Goal: Check status: Check status

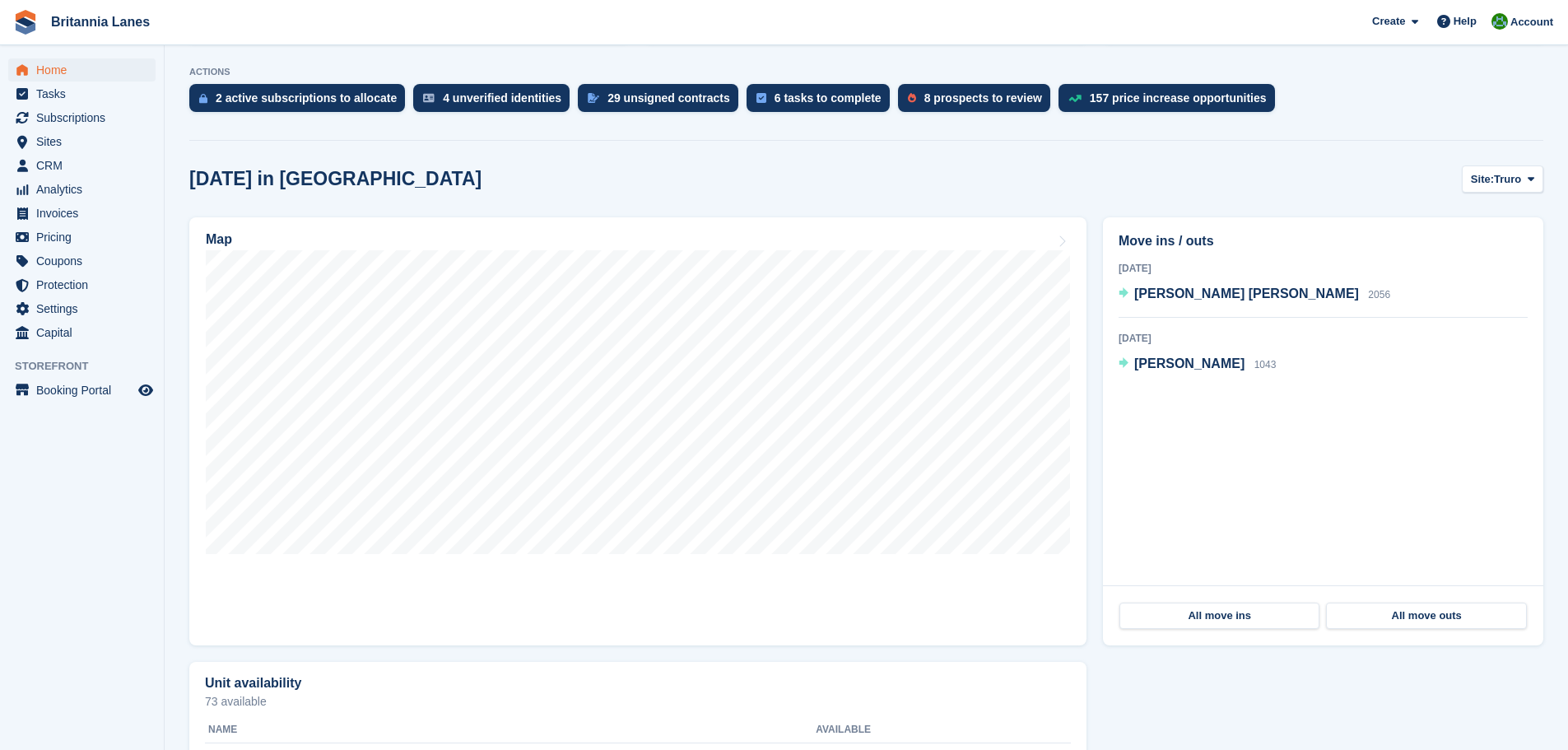
scroll to position [330, 0]
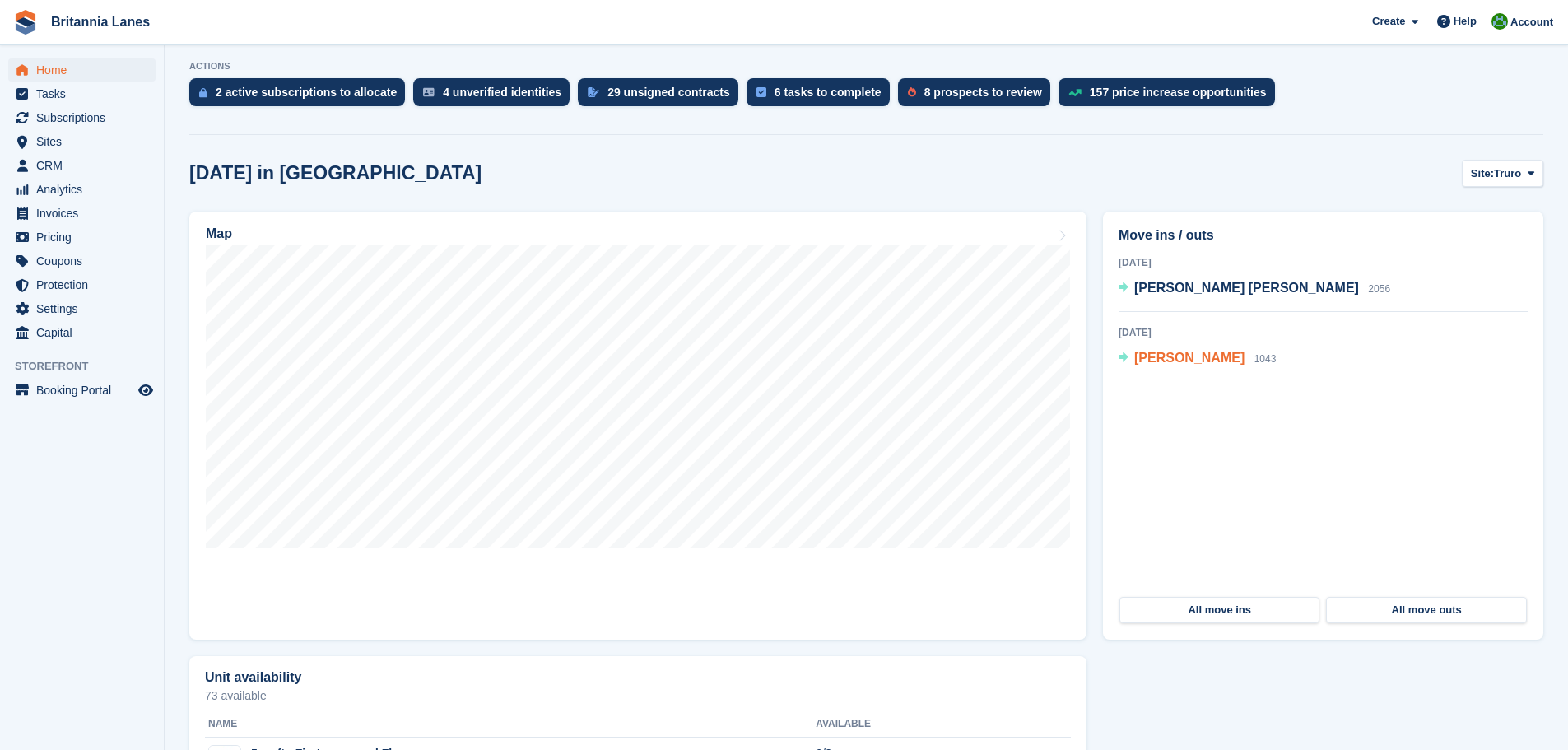
click at [1187, 362] on span "[PERSON_NAME]" at bounding box center [1189, 358] width 110 height 14
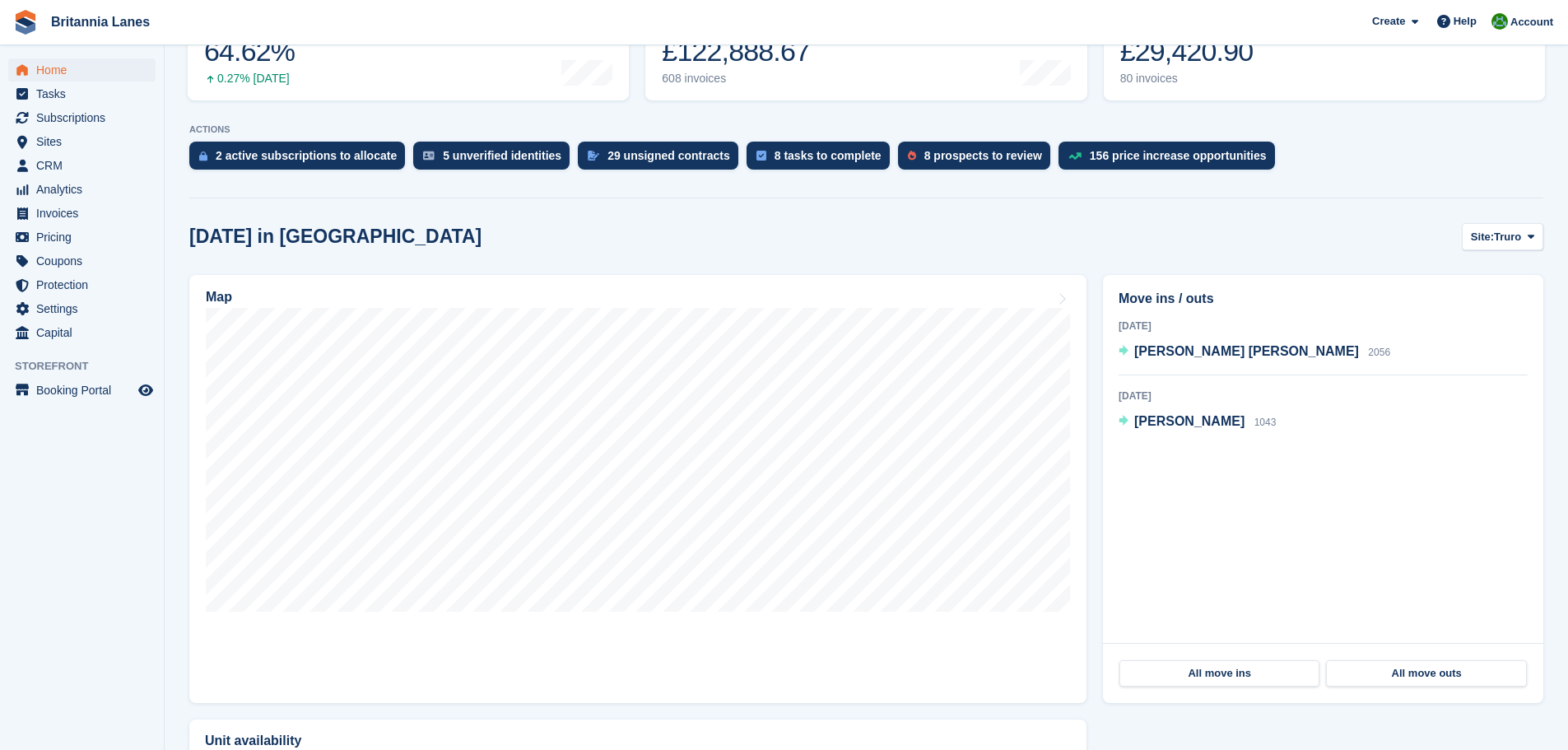
scroll to position [247, 0]
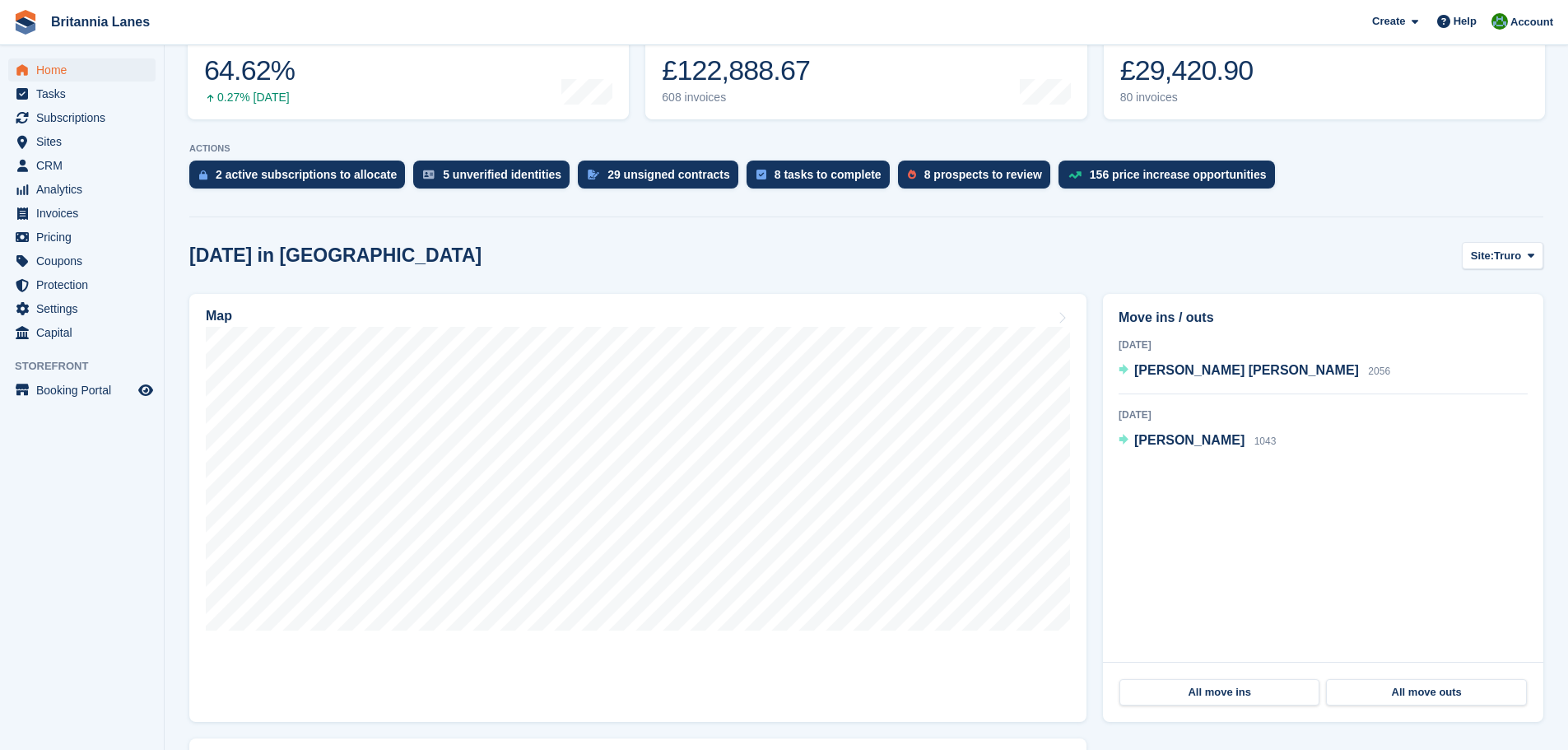
click at [1239, 290] on div "Move ins / outs Today Luke Anthony Shepherd 2056 3 Sep 2025 Louise Tebbitts 104…" at bounding box center [1322, 507] width 457 height 444
click at [1261, 368] on span "Luke Anthony Shepherd" at bounding box center [1246, 370] width 224 height 14
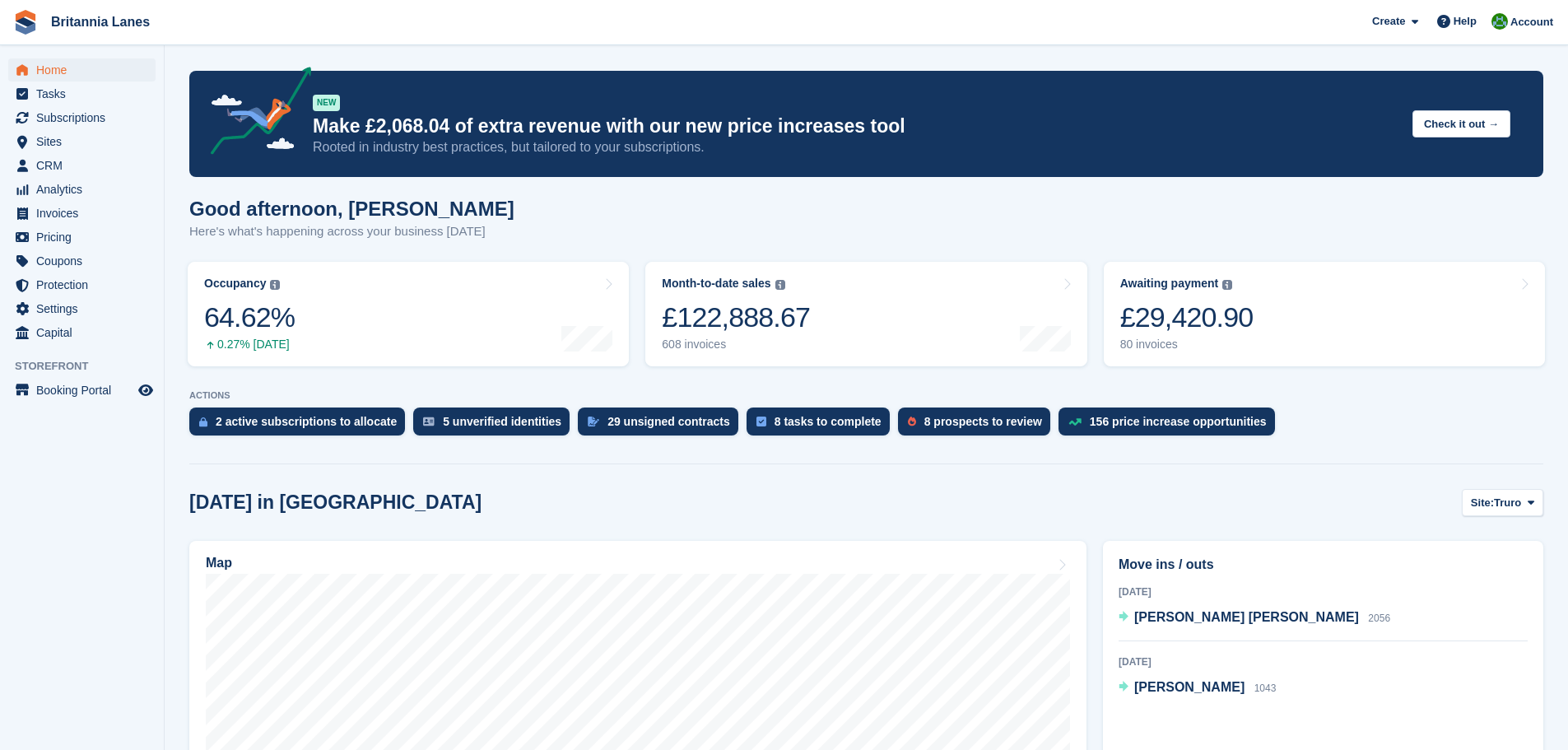
scroll to position [247, 0]
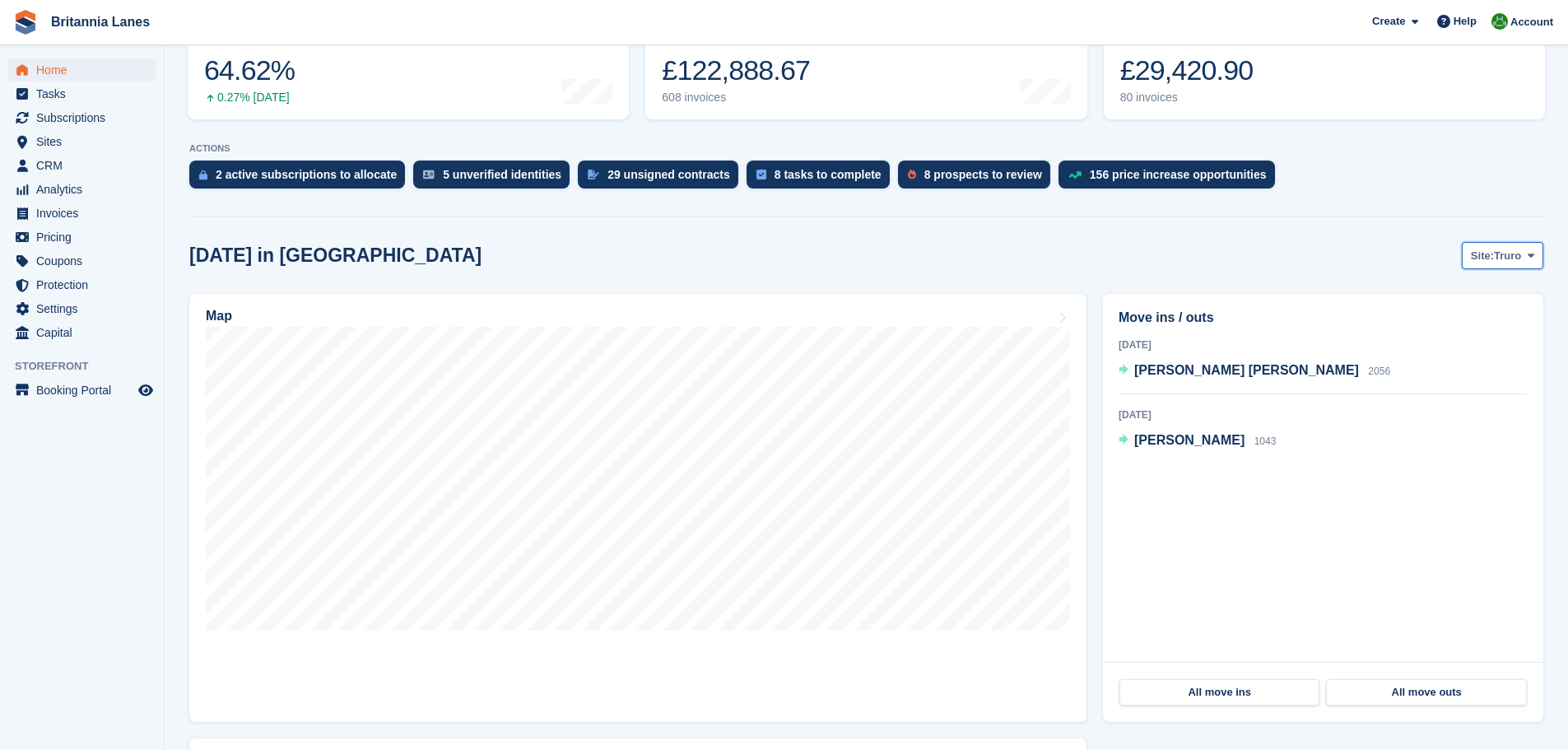
click at [1503, 249] on span "Truro" at bounding box center [1507, 255] width 27 height 17
click at [1432, 383] on link "Hayle" at bounding box center [1462, 383] width 148 height 30
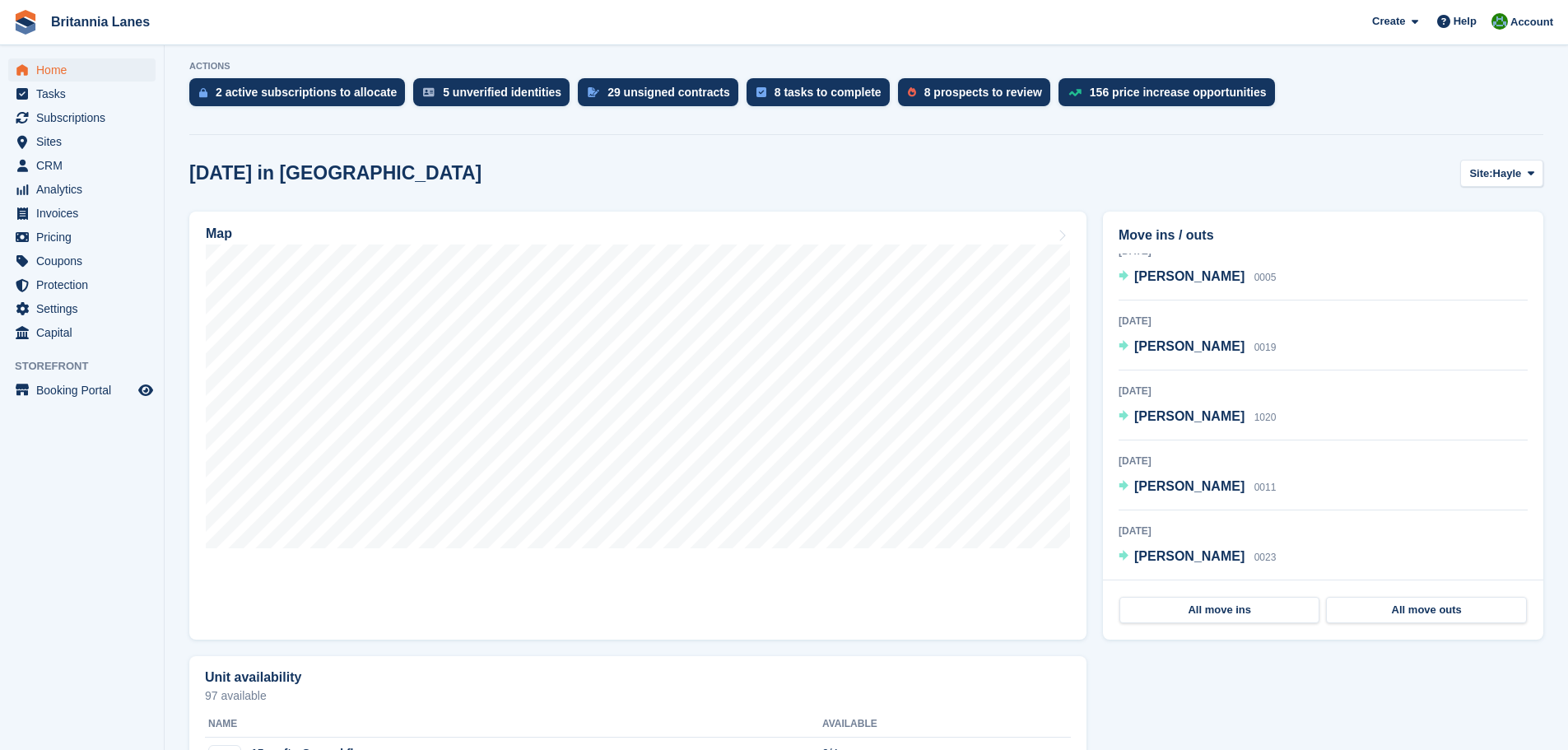
scroll to position [0, 0]
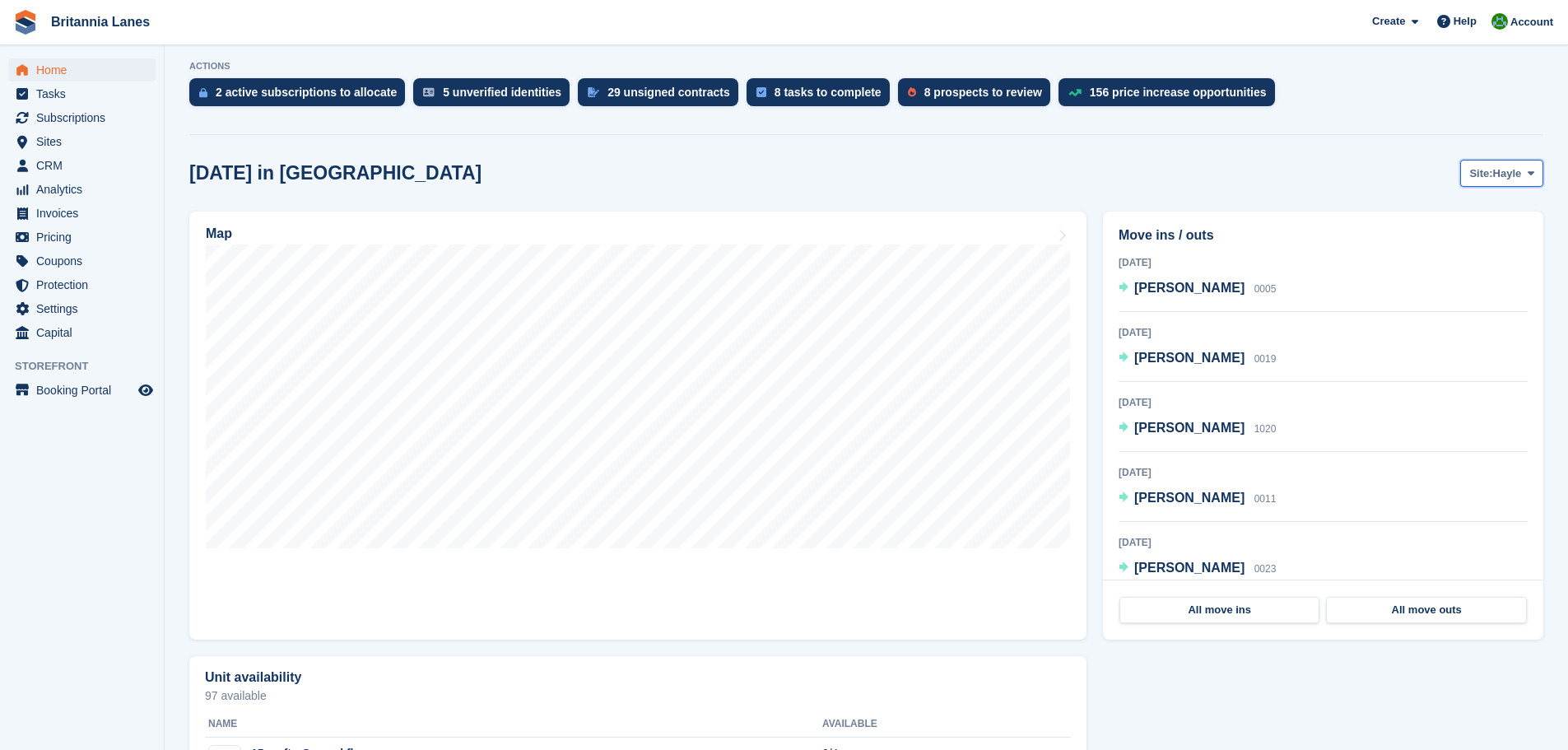
click at [1520, 175] on span "Hayle" at bounding box center [1507, 173] width 29 height 17
click at [1453, 243] on link "Falmouth" at bounding box center [1462, 242] width 148 height 30
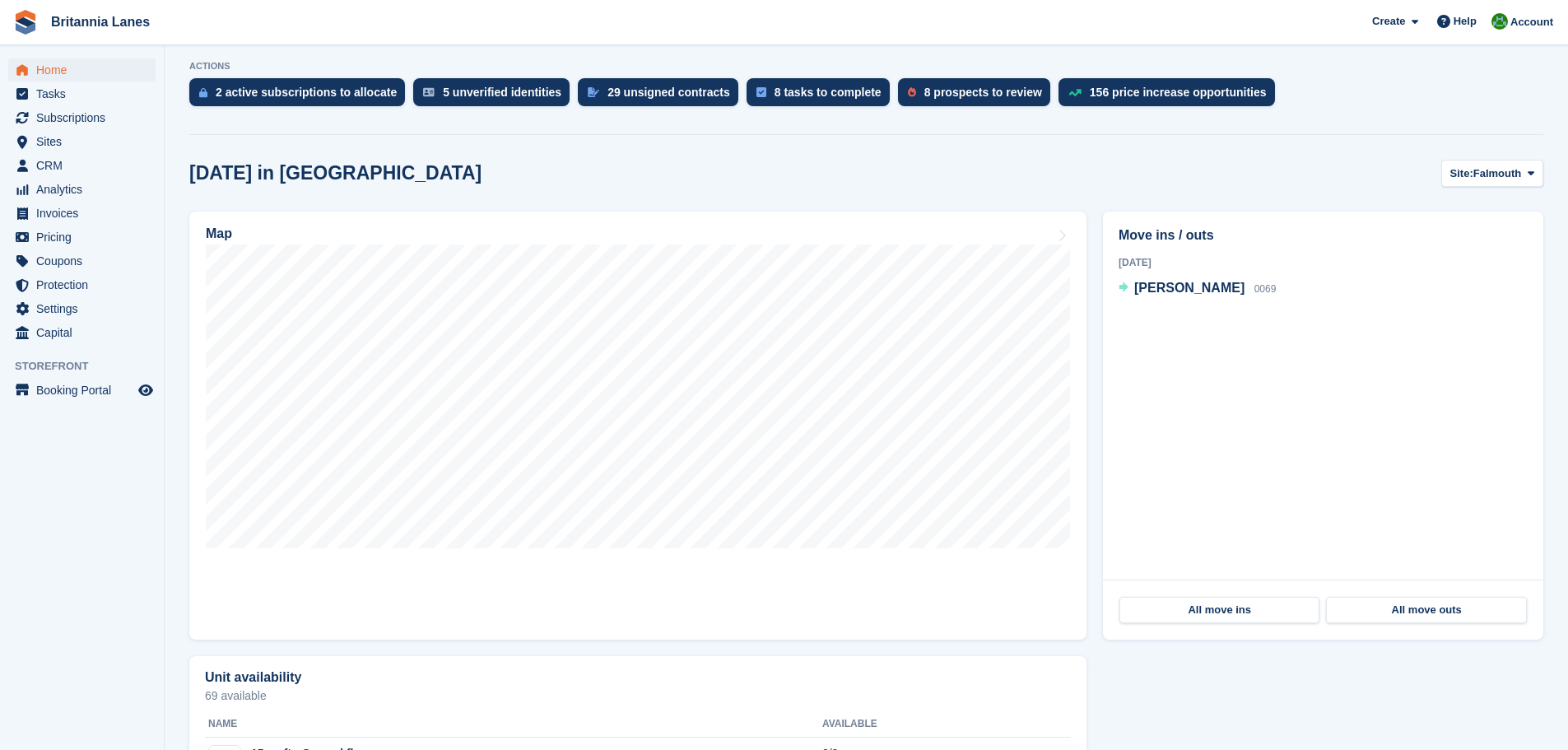
click at [1175, 288] on span "Jenan Alessa" at bounding box center [1189, 288] width 110 height 14
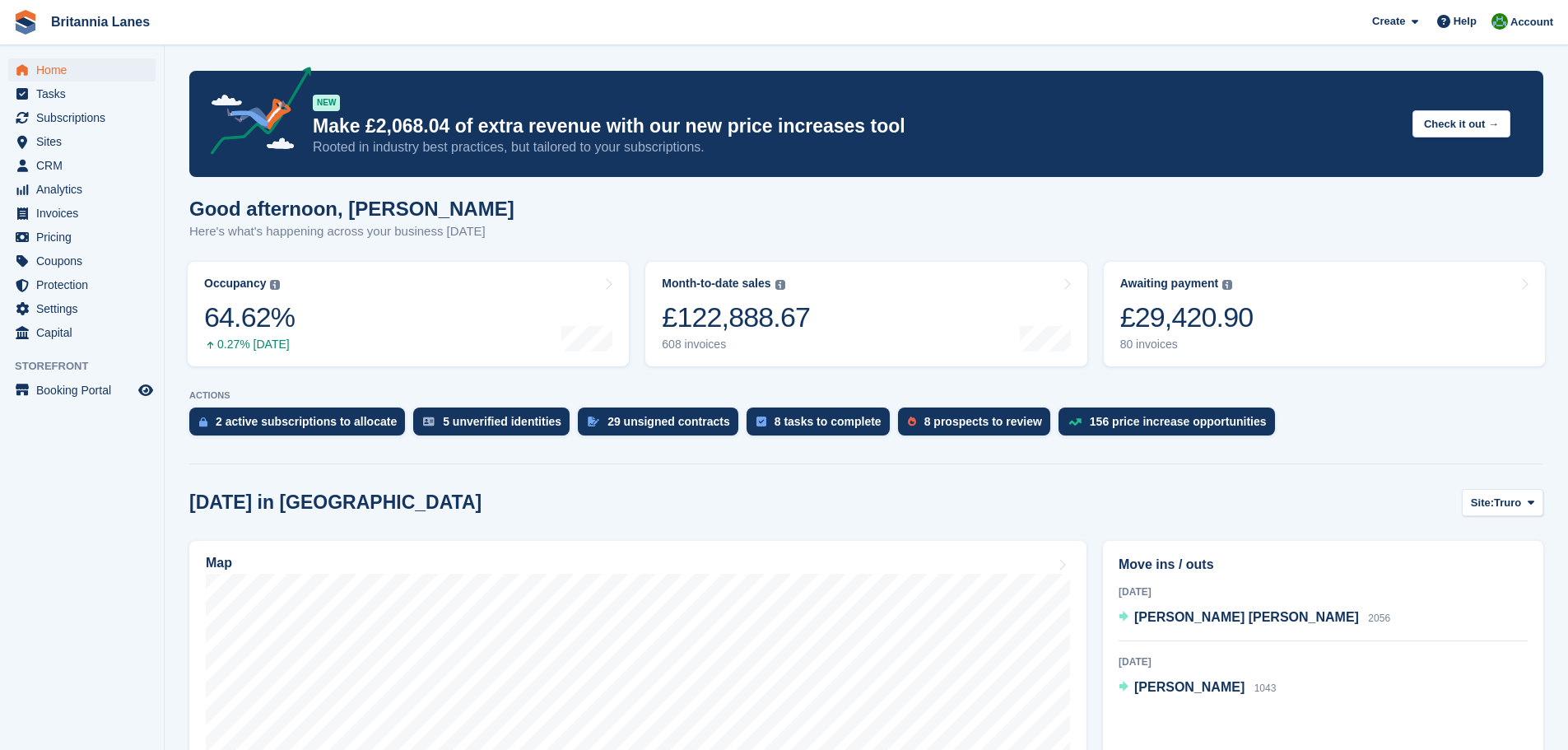
scroll to position [330, 0]
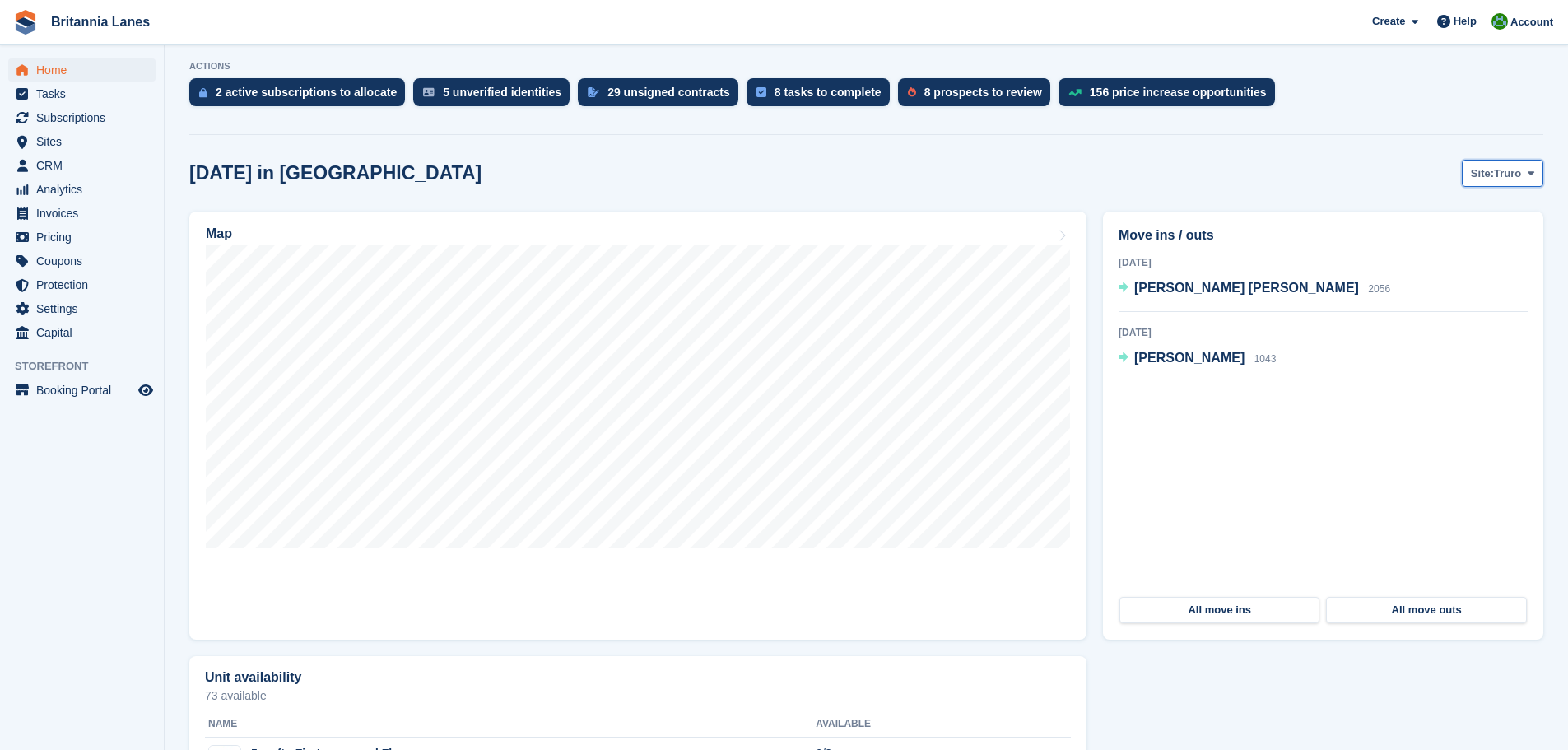
click at [1511, 173] on span "Truro" at bounding box center [1507, 173] width 27 height 17
click at [1461, 241] on link "Falmouth" at bounding box center [1462, 242] width 148 height 30
click at [1161, 284] on span "[PERSON_NAME]" at bounding box center [1189, 288] width 110 height 14
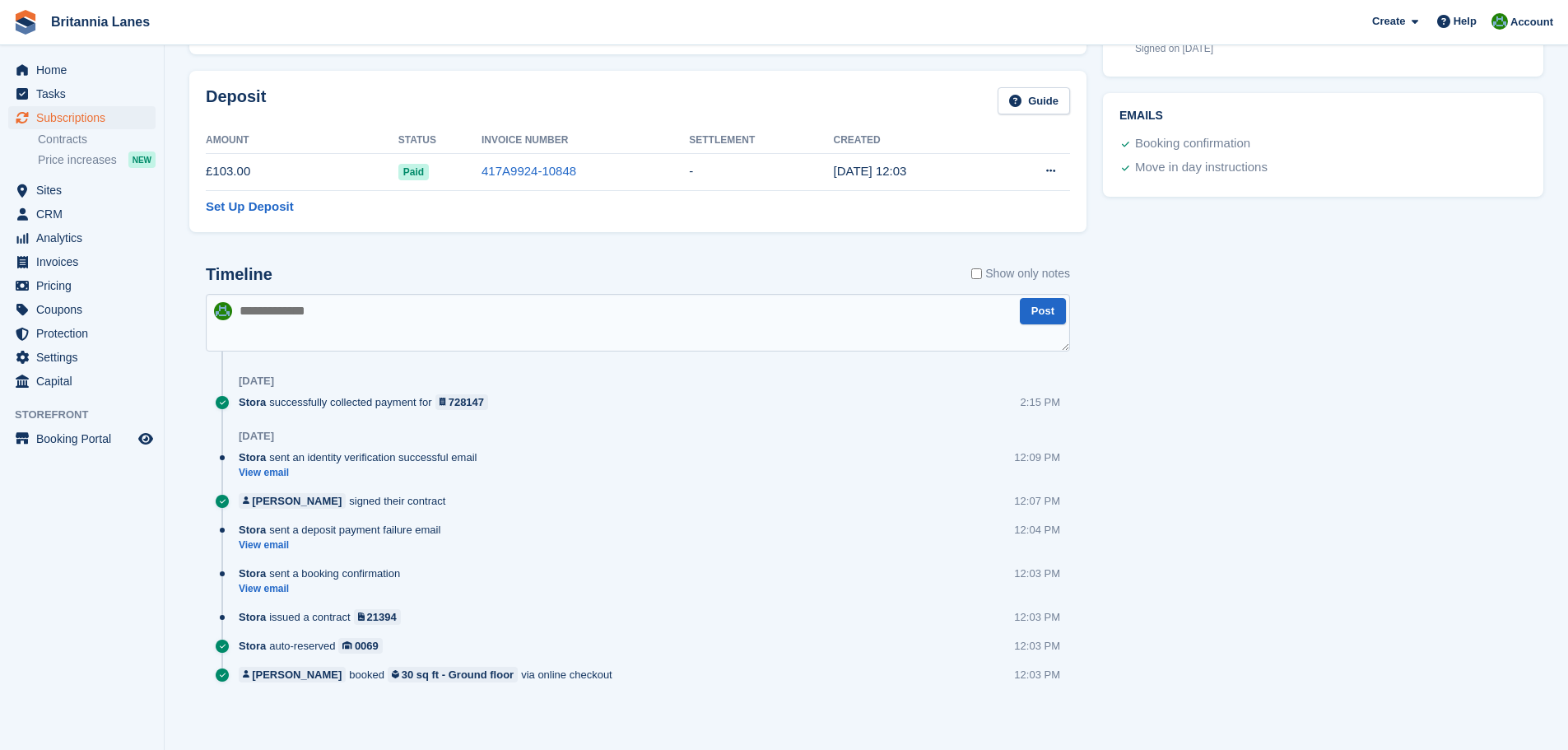
scroll to position [664, 0]
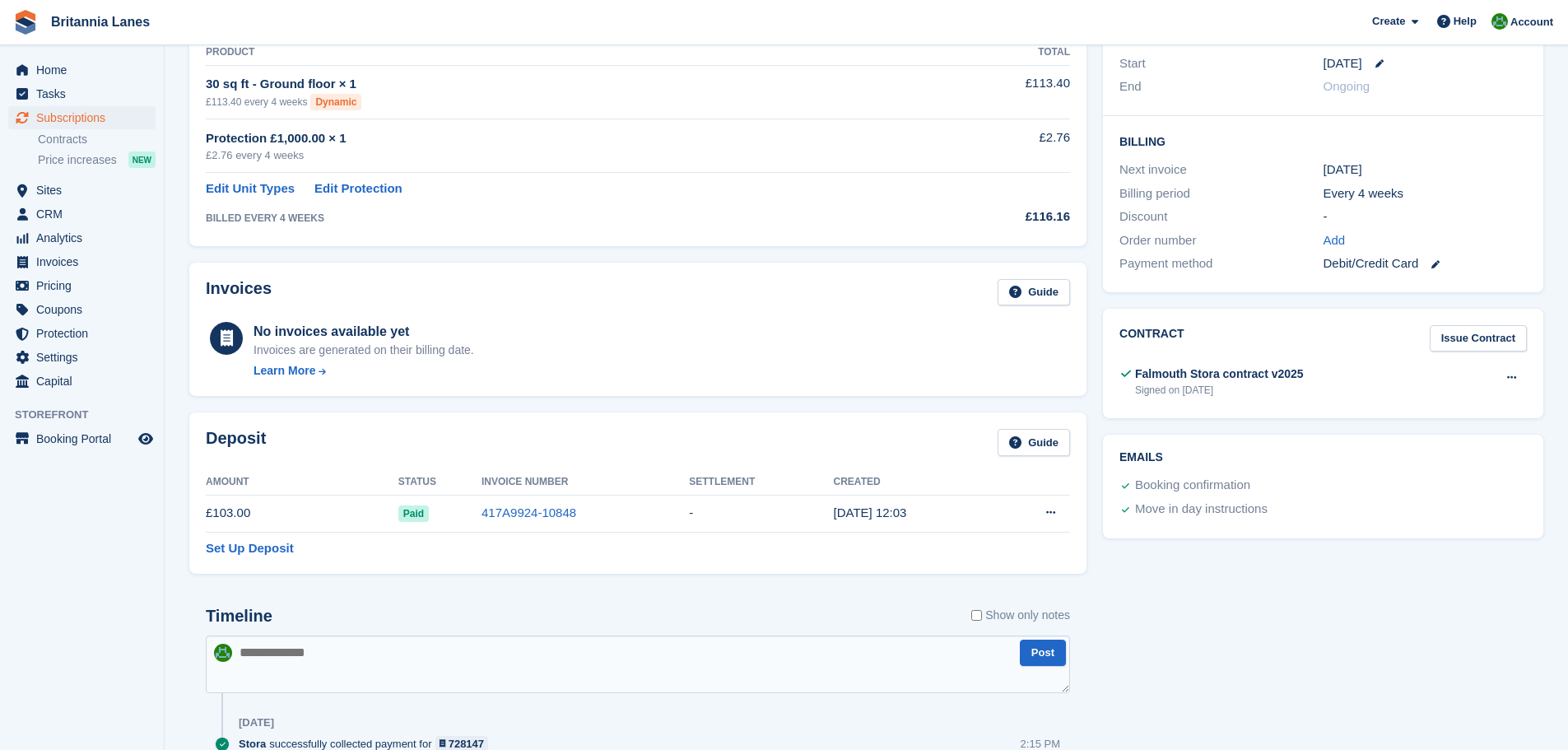
drag, startPoint x: 1110, startPoint y: 382, endPoint x: 1102, endPoint y: 330, distance: 52.6
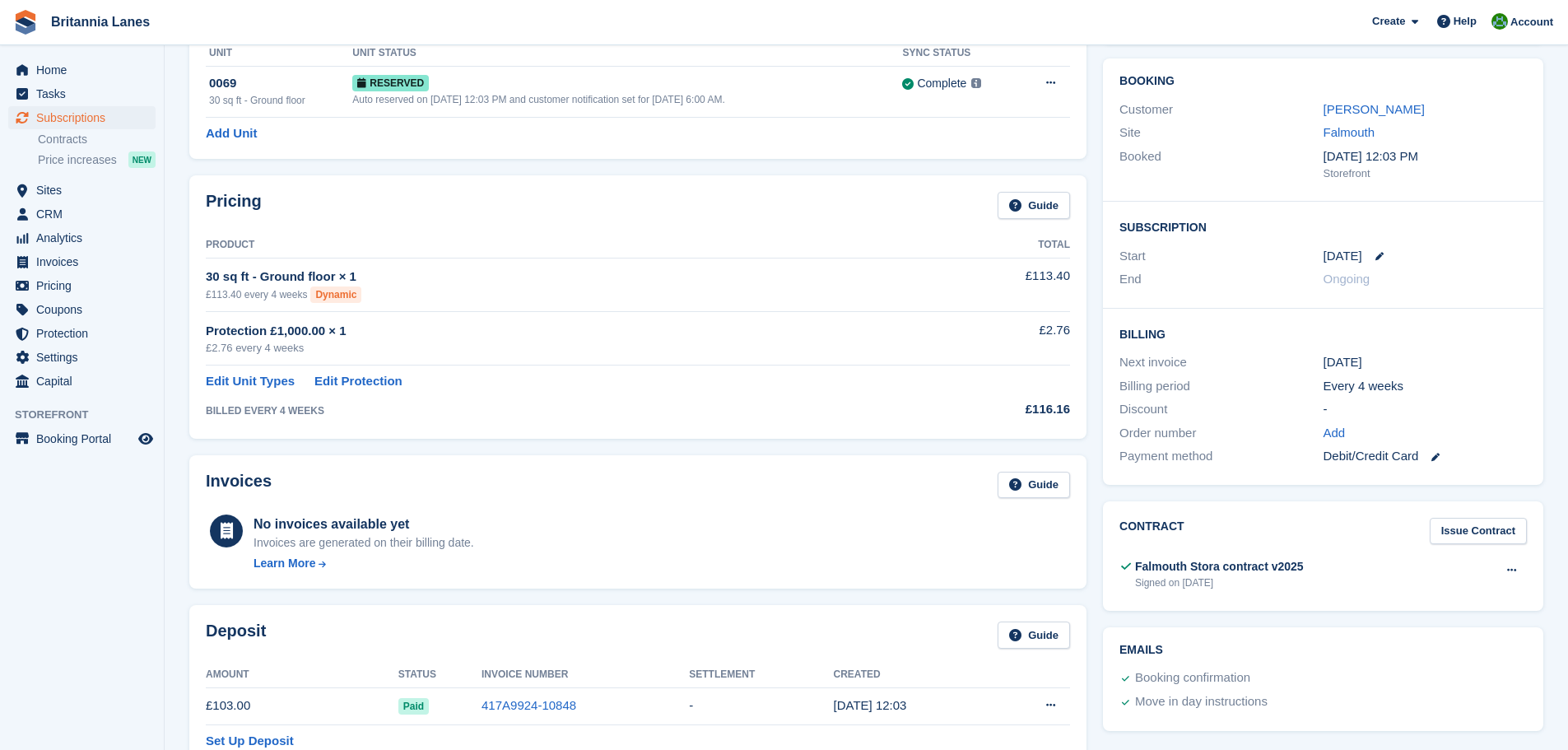
drag, startPoint x: 1099, startPoint y: 391, endPoint x: 1099, endPoint y: 341, distance: 50.0
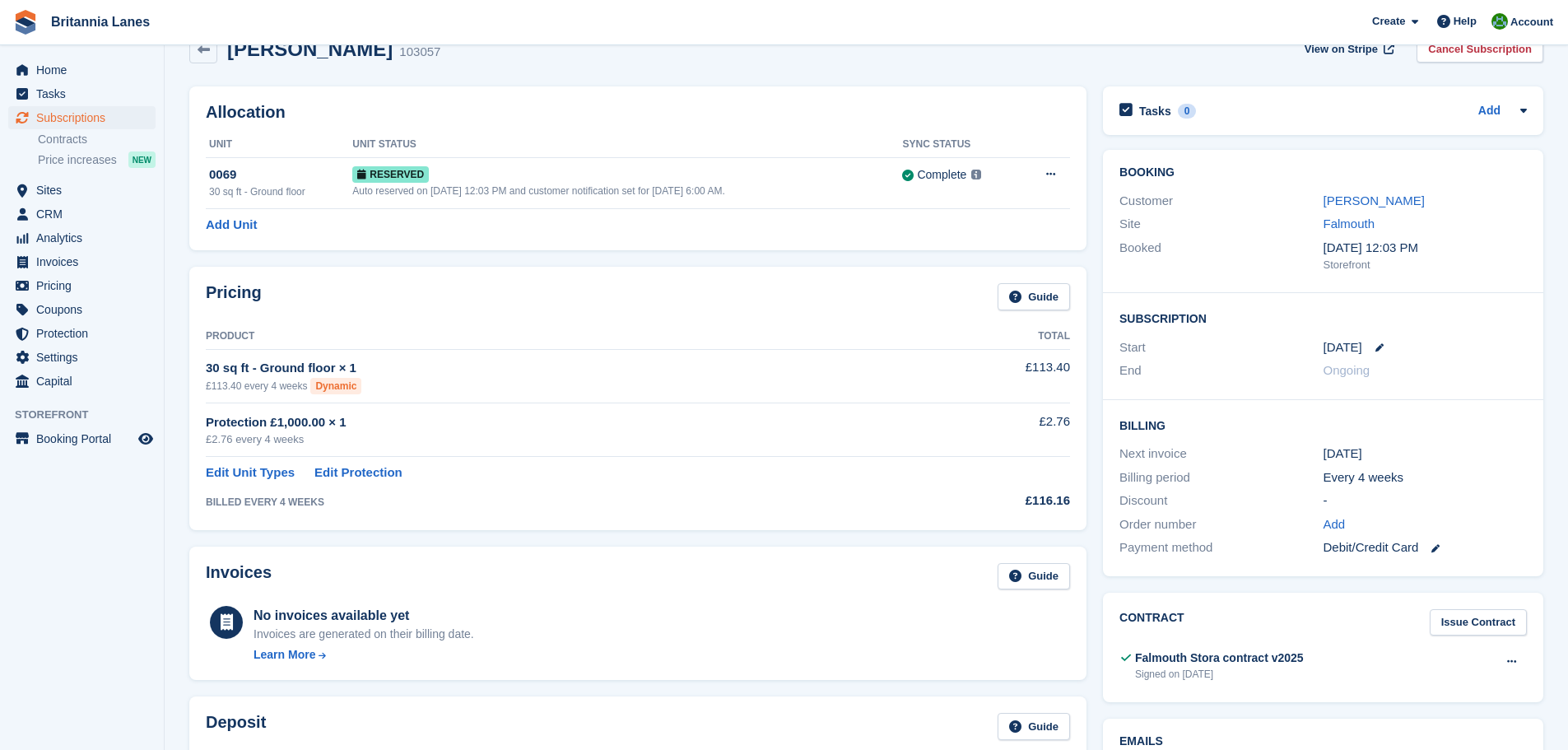
scroll to position [0, 0]
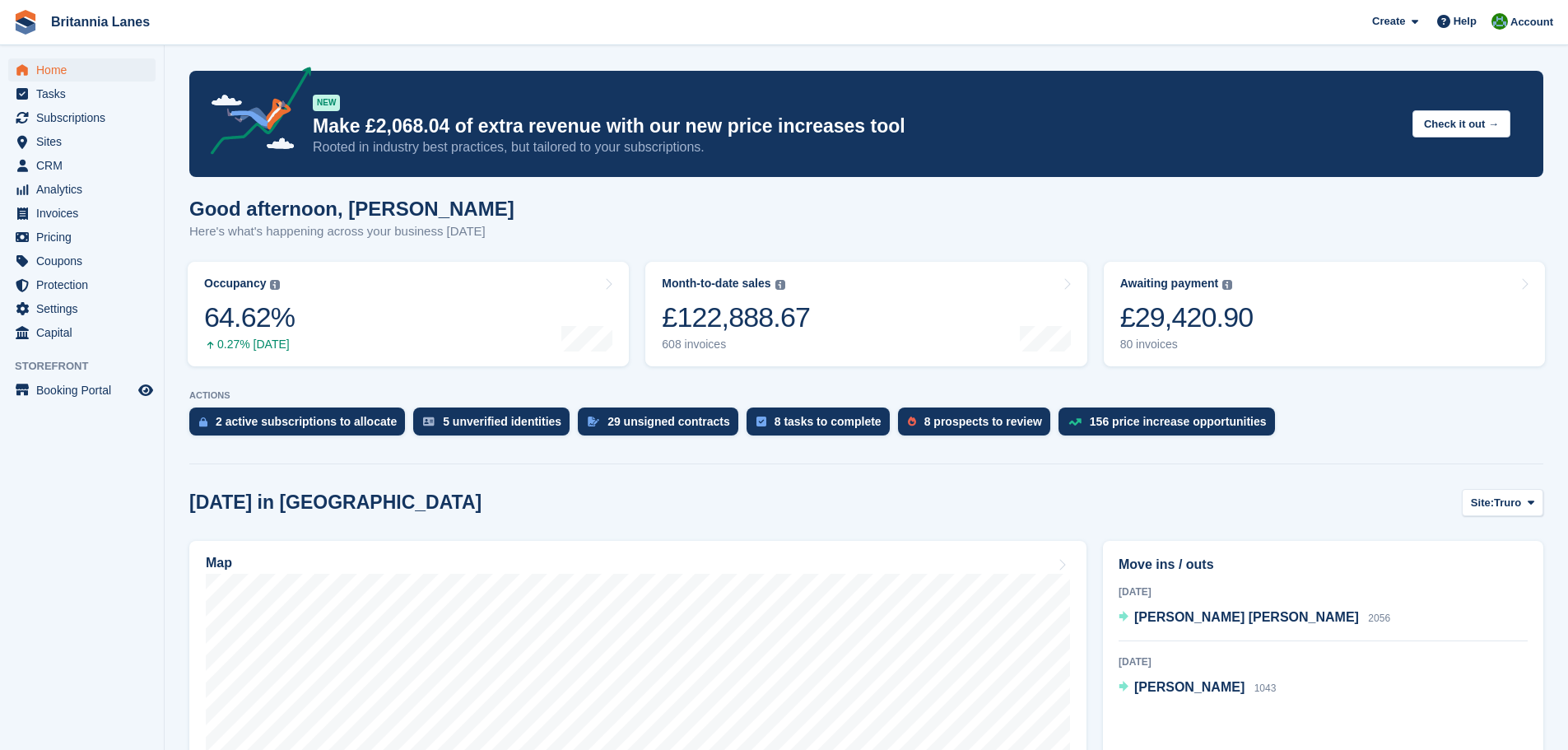
scroll to position [330, 0]
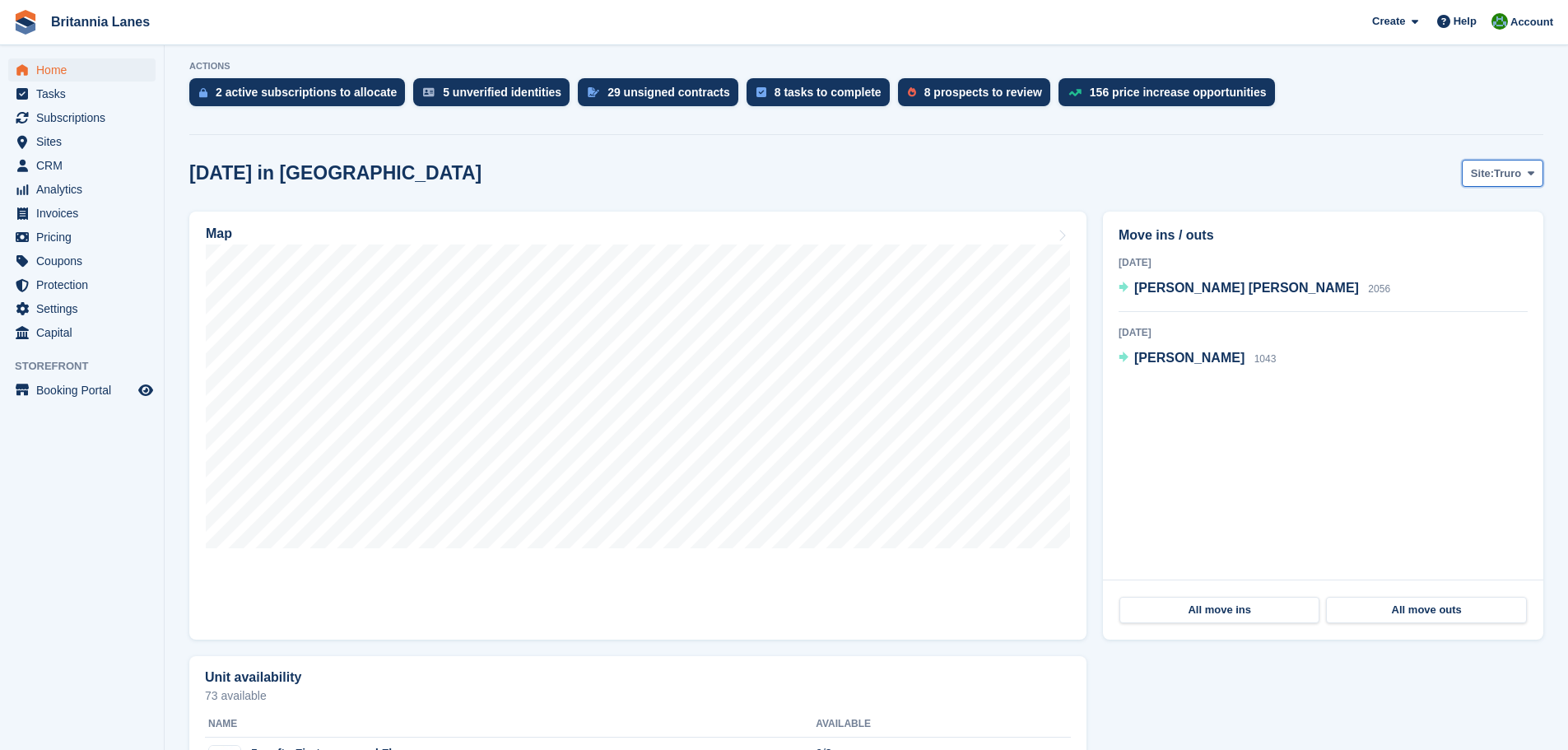
click at [1501, 180] on span "Truro" at bounding box center [1507, 173] width 27 height 17
click at [1449, 236] on link "Falmouth" at bounding box center [1462, 242] width 148 height 30
click at [1164, 286] on span "Jenan Alessa" at bounding box center [1189, 288] width 110 height 14
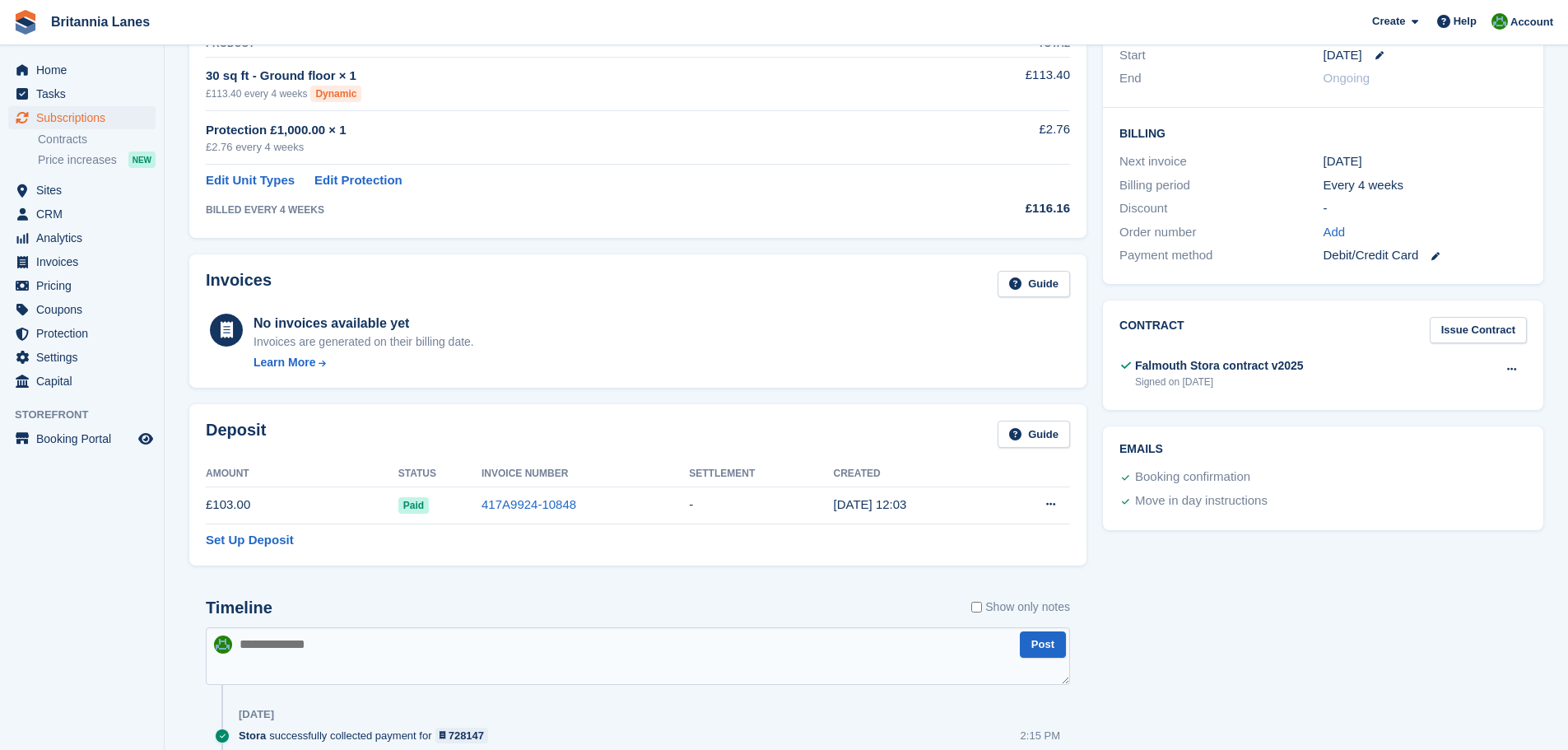
drag, startPoint x: 1117, startPoint y: 367, endPoint x: 1102, endPoint y: 302, distance: 66.7
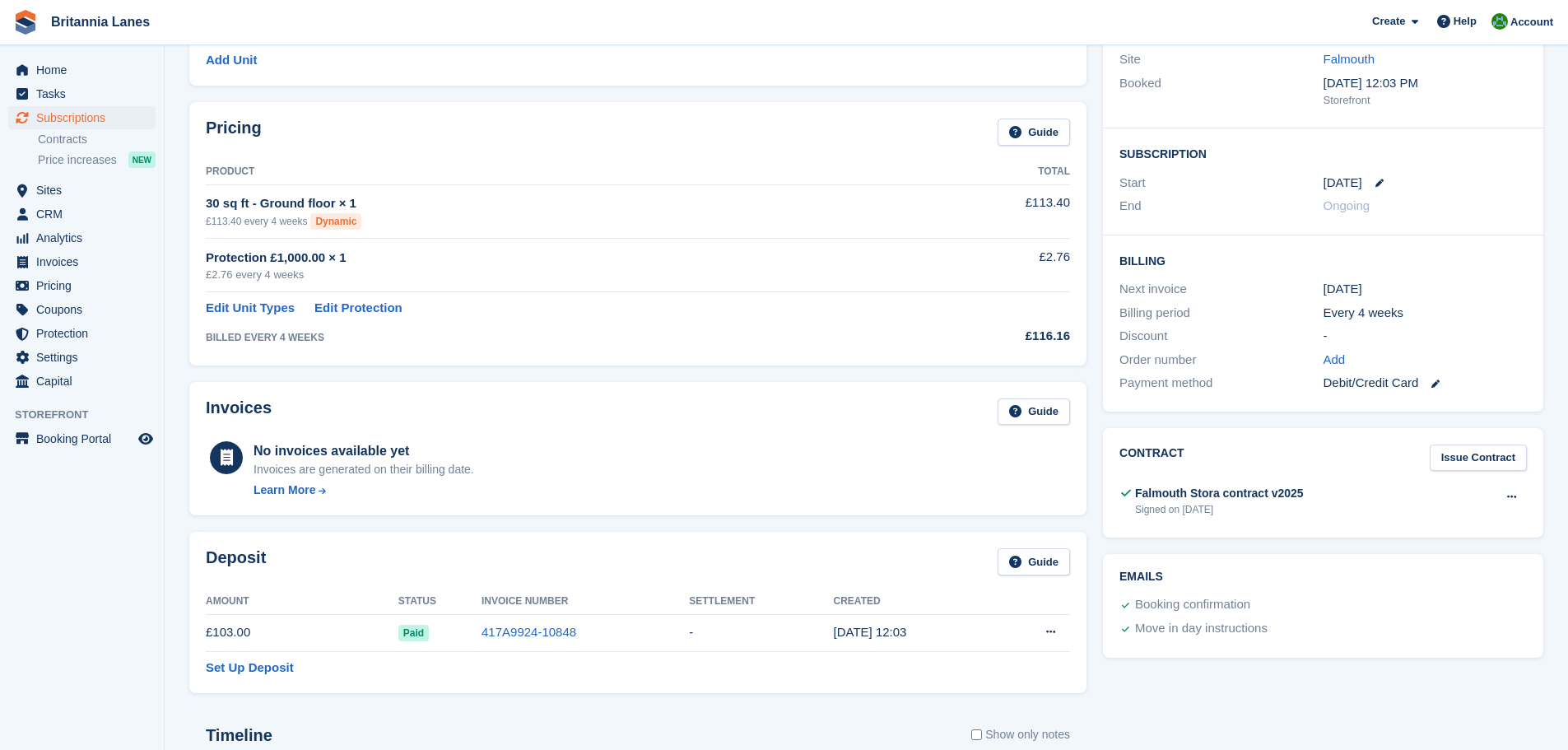
drag, startPoint x: 1099, startPoint y: 340, endPoint x: 1102, endPoint y: 276, distance: 64.1
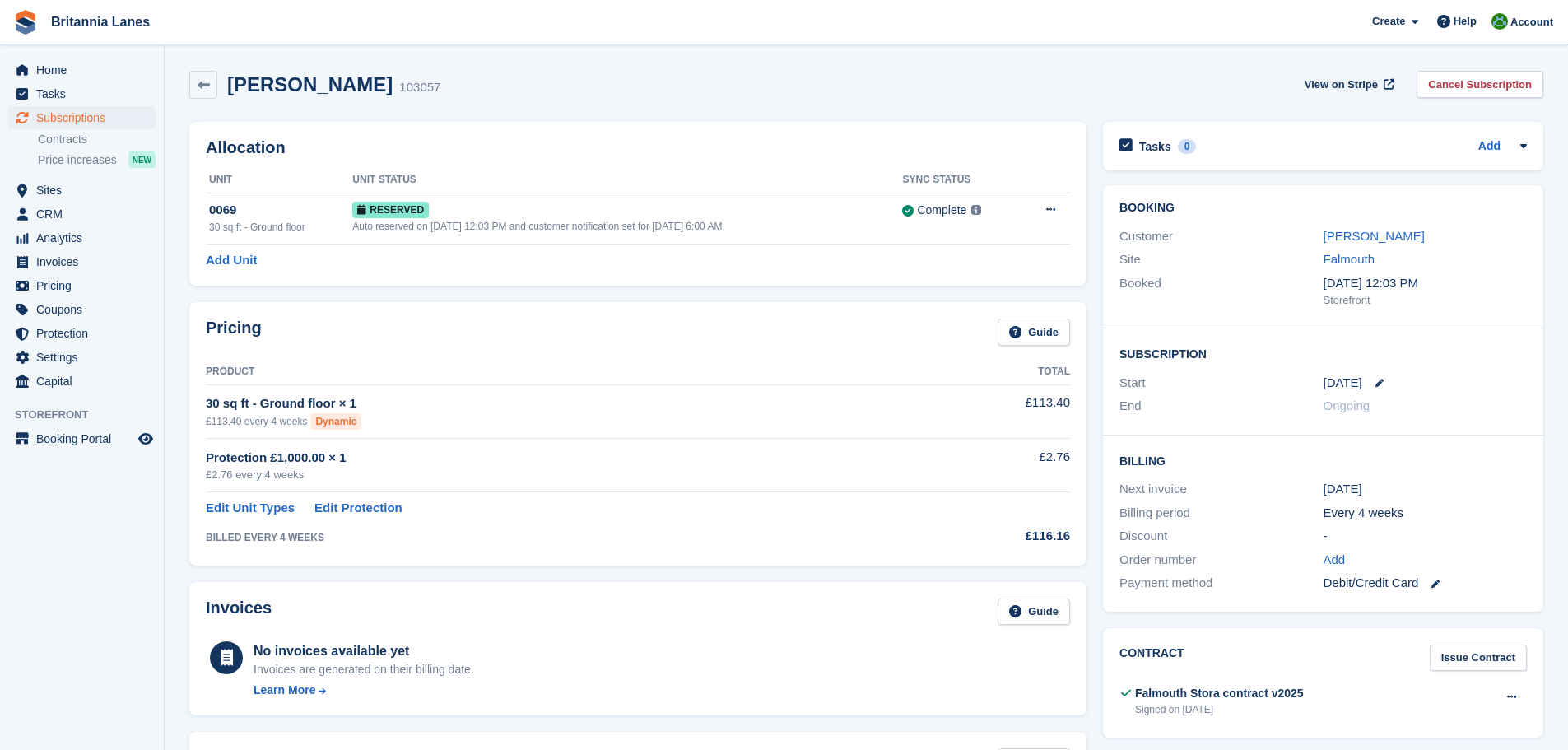
drag, startPoint x: 1098, startPoint y: 367, endPoint x: 1096, endPoint y: 228, distance: 139.0
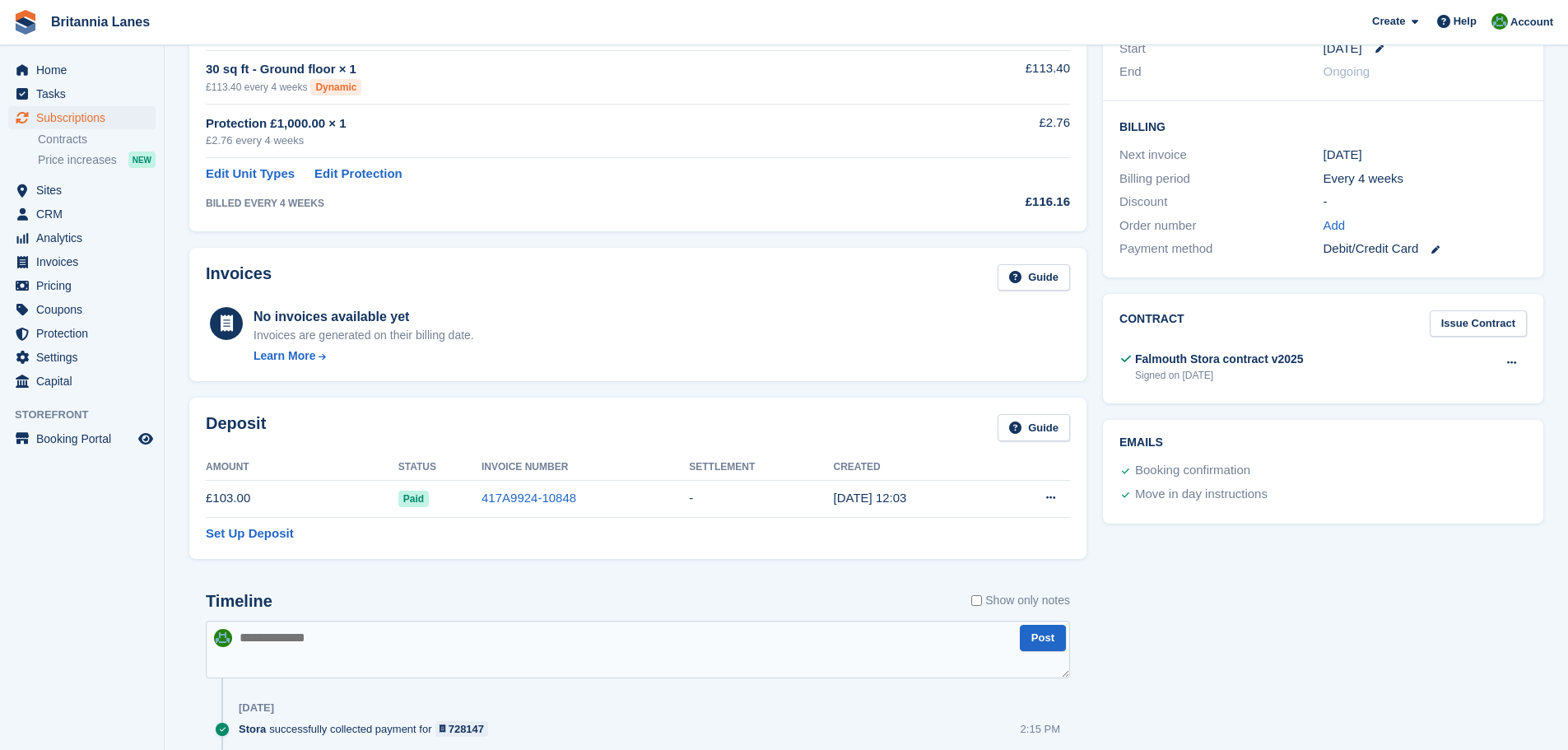
scroll to position [658, 0]
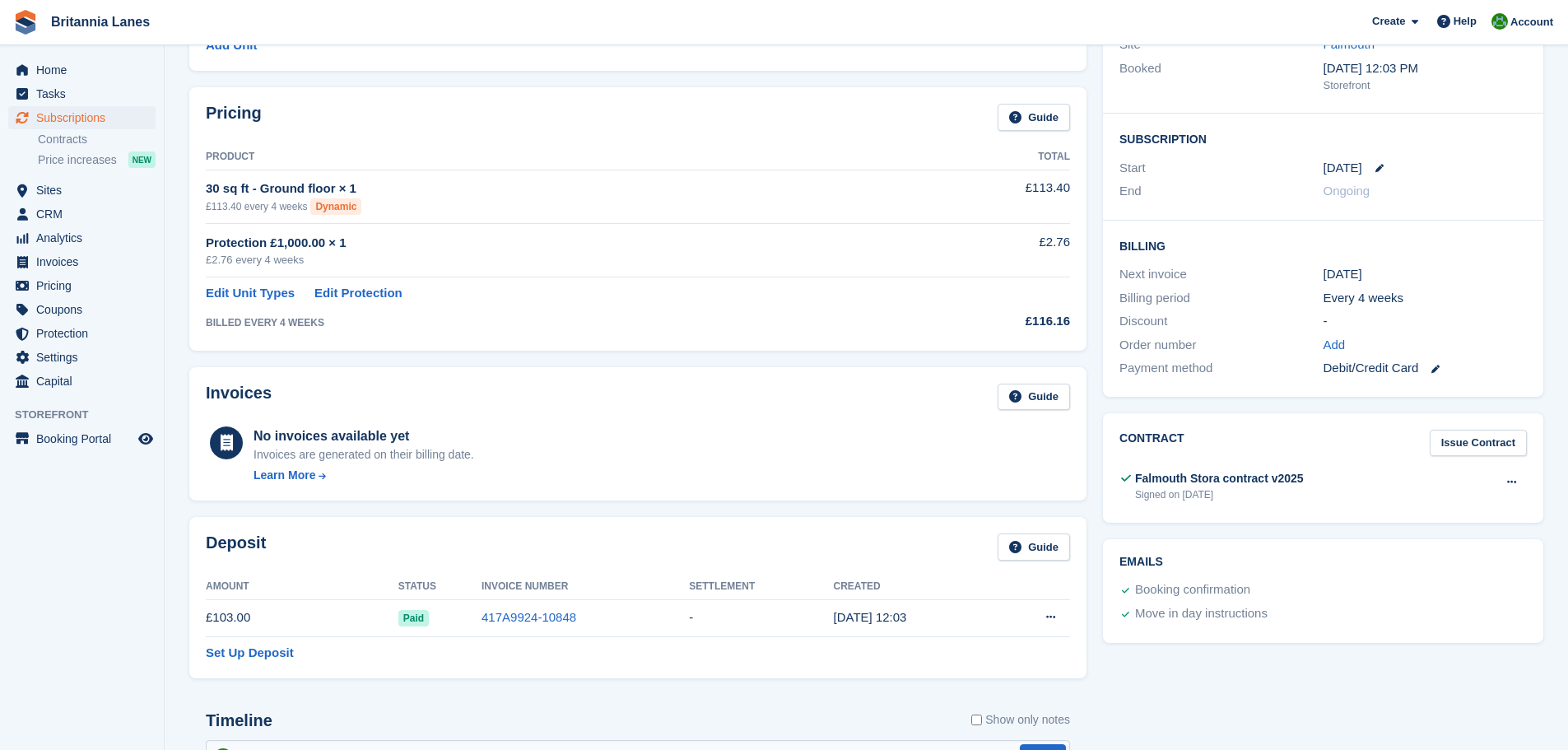
drag, startPoint x: 1102, startPoint y: 367, endPoint x: 1098, endPoint y: 284, distance: 83.1
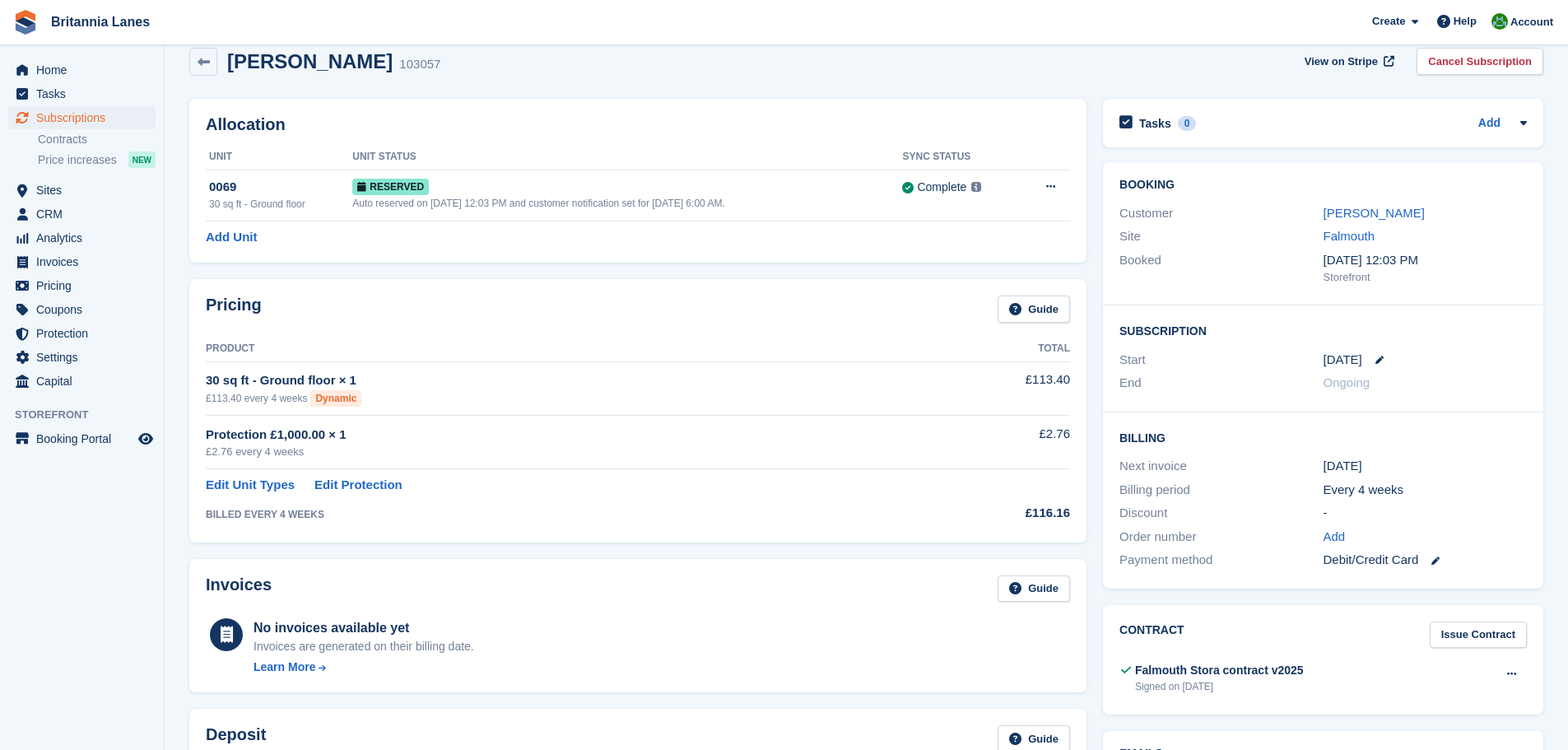
scroll to position [0, 0]
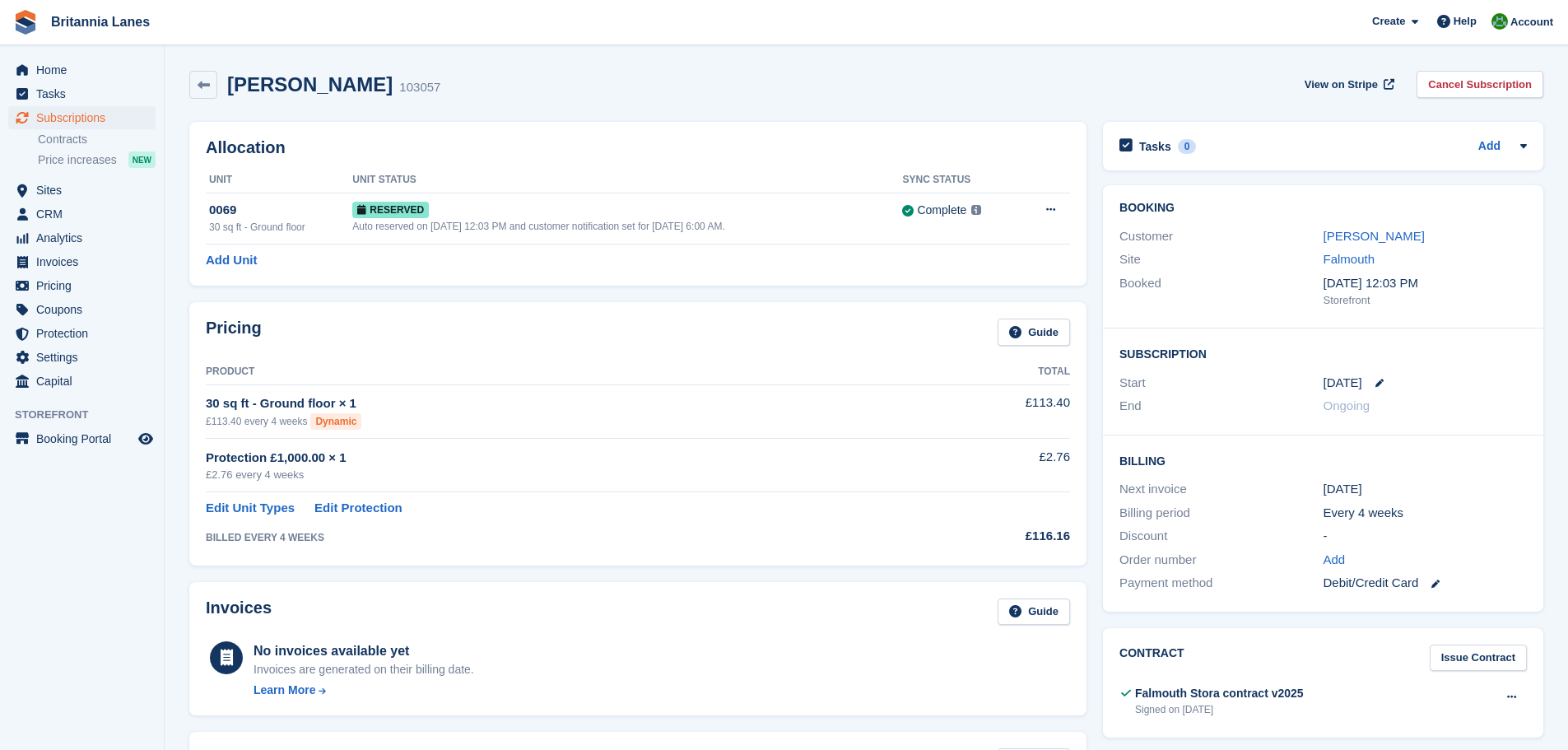
drag, startPoint x: 1093, startPoint y: 345, endPoint x: 1096, endPoint y: 261, distance: 84.1
drag, startPoint x: 1090, startPoint y: 300, endPoint x: 1090, endPoint y: 283, distance: 17.0
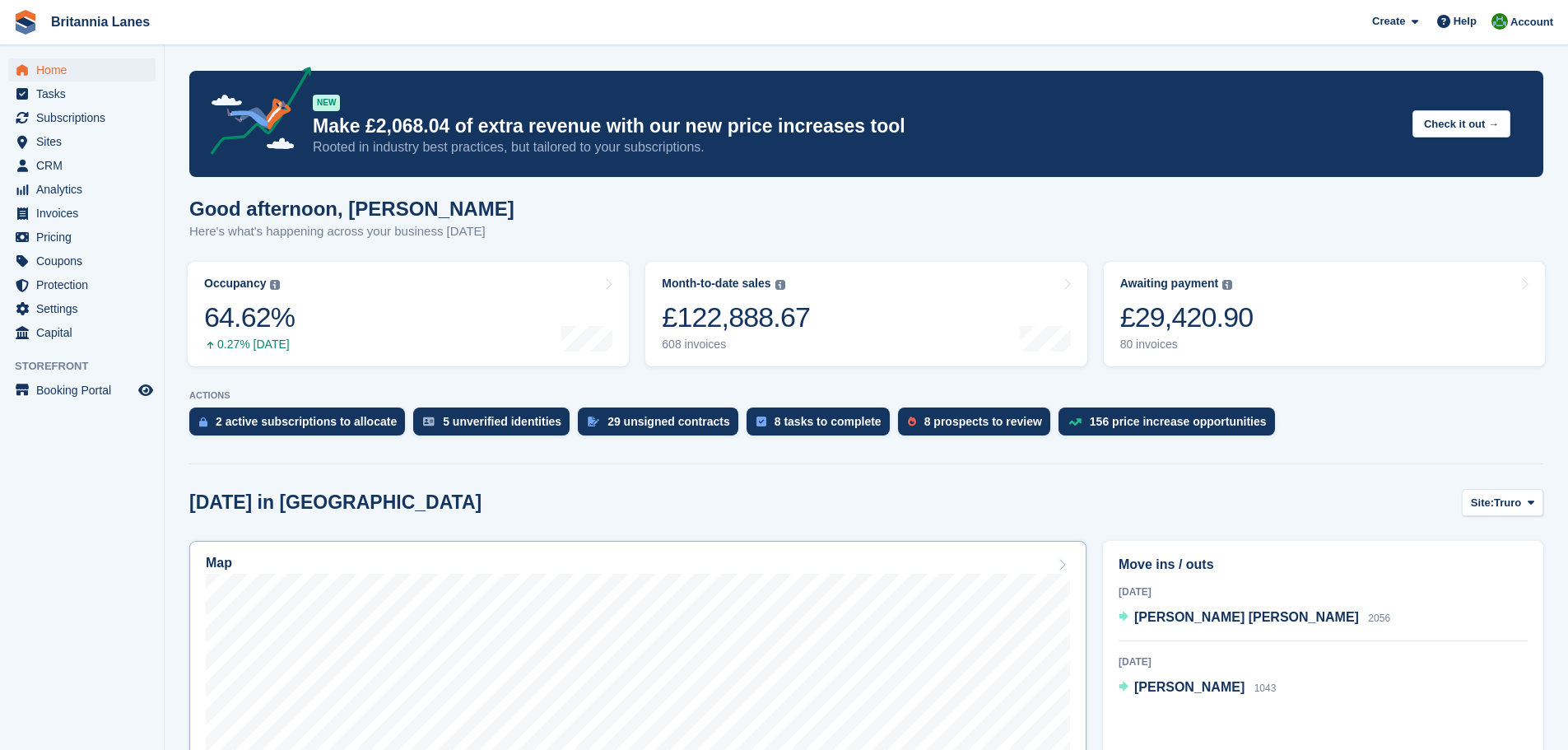
scroll to position [330, 0]
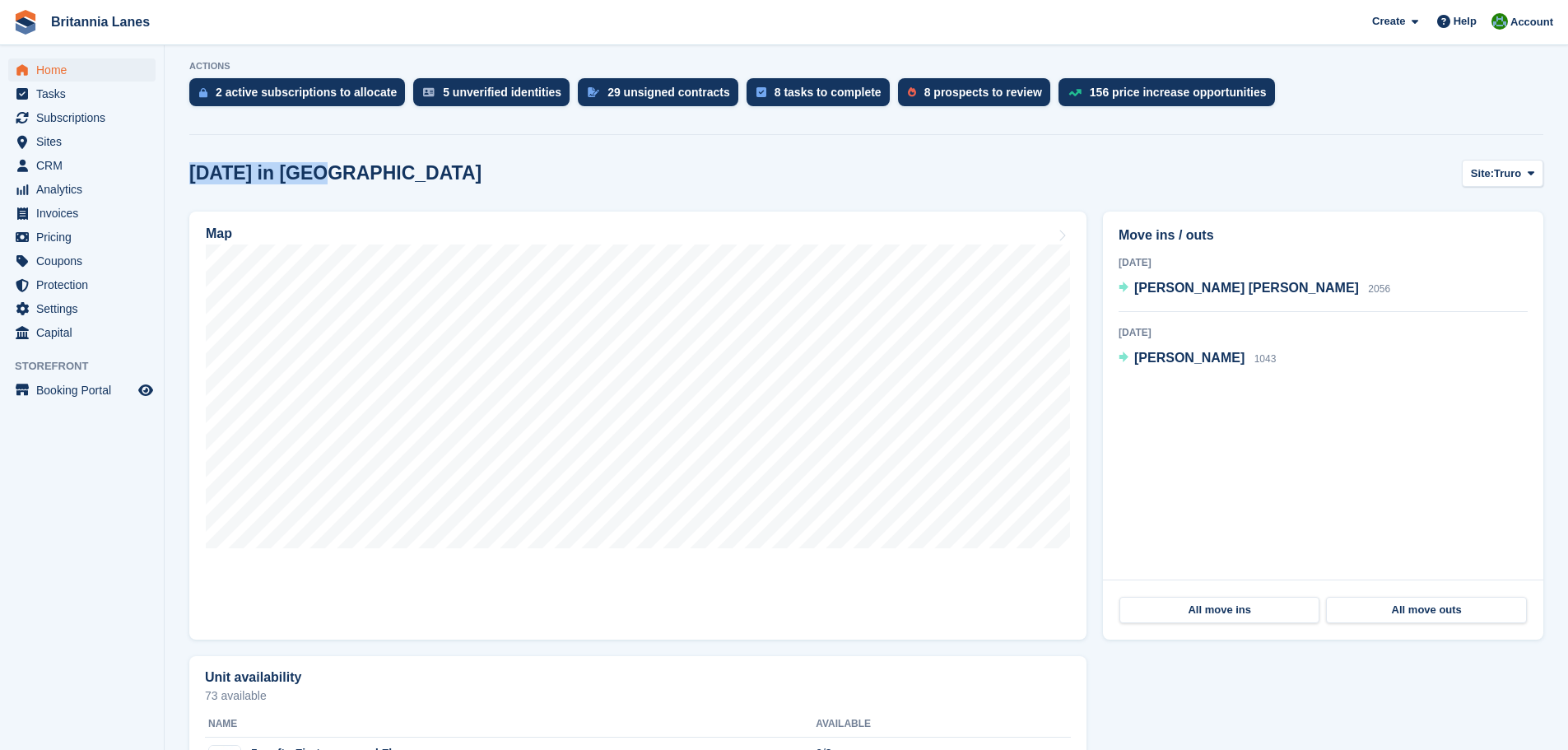
drag, startPoint x: 327, startPoint y: 170, endPoint x: 188, endPoint y: 177, distance: 139.2
click at [195, 171] on h2 "[DATE] in [GEOGRAPHIC_DATA]" at bounding box center [335, 173] width 292 height 22
drag, startPoint x: 319, startPoint y: 173, endPoint x: 197, endPoint y: 171, distance: 122.0
click at [197, 171] on div "[DATE] in [GEOGRAPHIC_DATA] Site: [GEOGRAPHIC_DATA] Truro Falmouth Exeter Hayle" at bounding box center [866, 173] width 1354 height 27
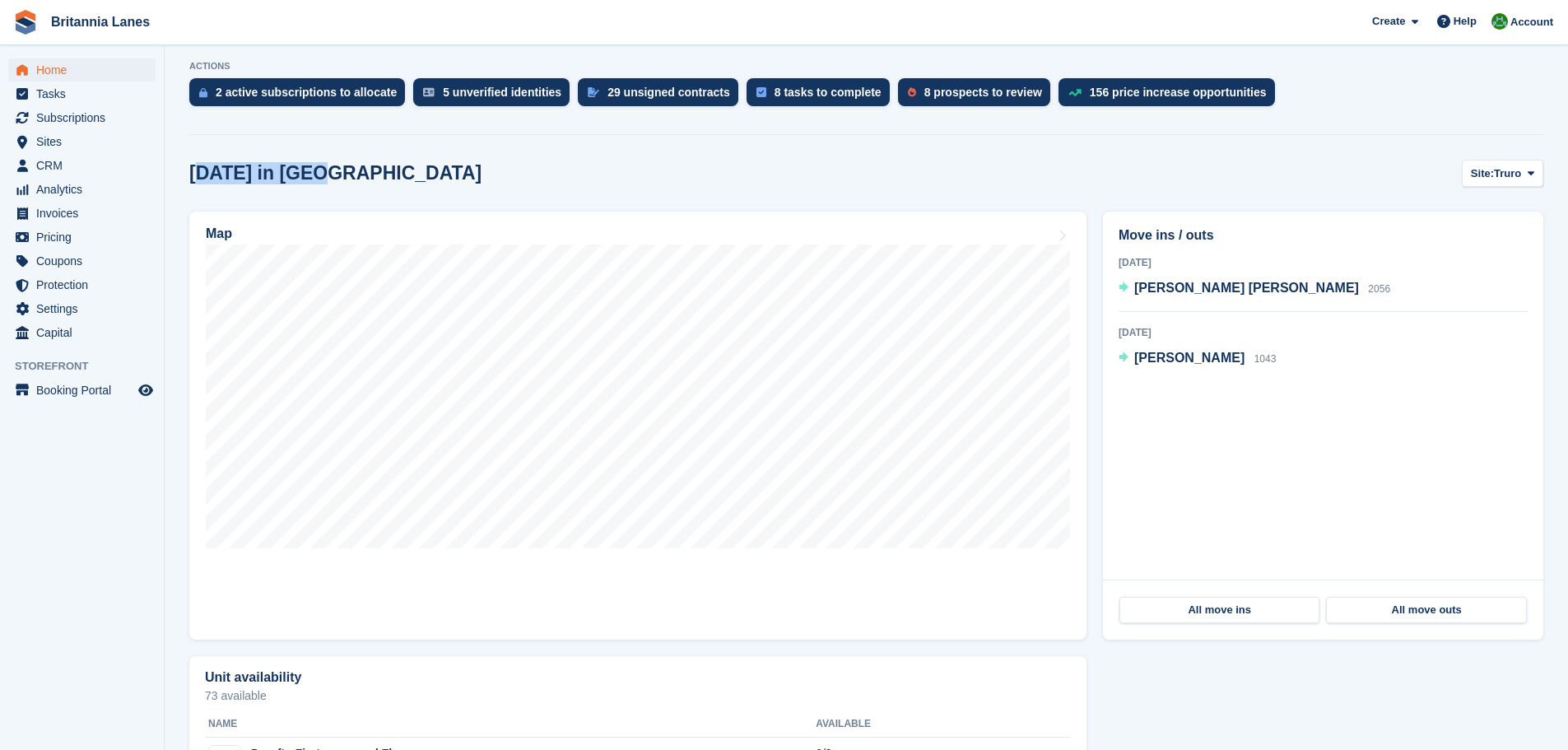
click at [197, 171] on h2 "[DATE] in [GEOGRAPHIC_DATA]" at bounding box center [335, 173] width 292 height 22
